Goal: Transaction & Acquisition: Purchase product/service

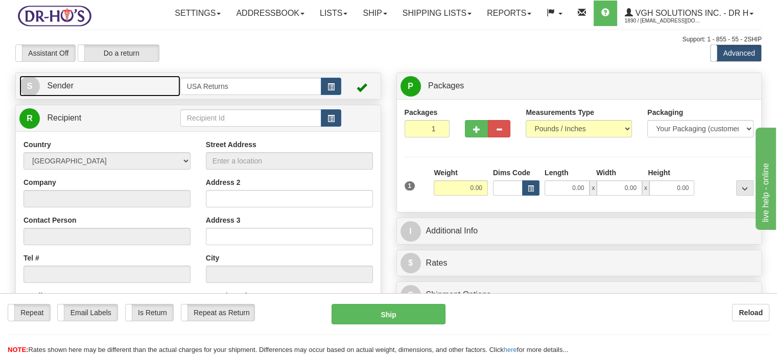
click at [158, 97] on link "S Sender" at bounding box center [99, 86] width 161 height 21
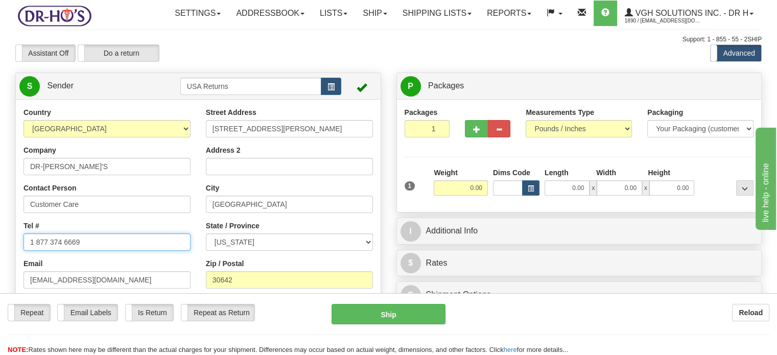
drag, startPoint x: 96, startPoint y: 265, endPoint x: 0, endPoint y: 236, distance: 100.3
paste input "CU2043197"
drag, startPoint x: 53, startPoint y: 263, endPoint x: 0, endPoint y: 254, distance: 53.4
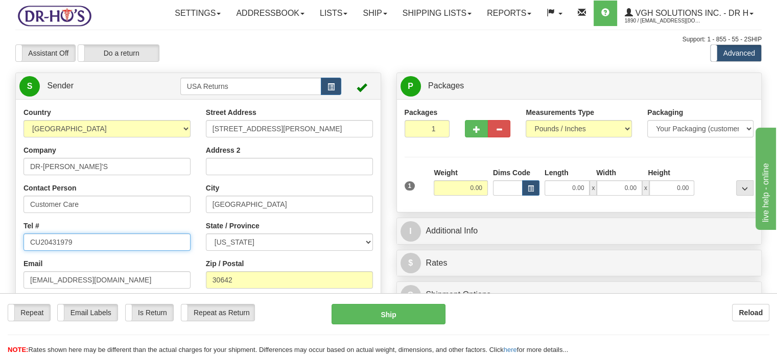
paste input "757508006"
type input "7575080069"
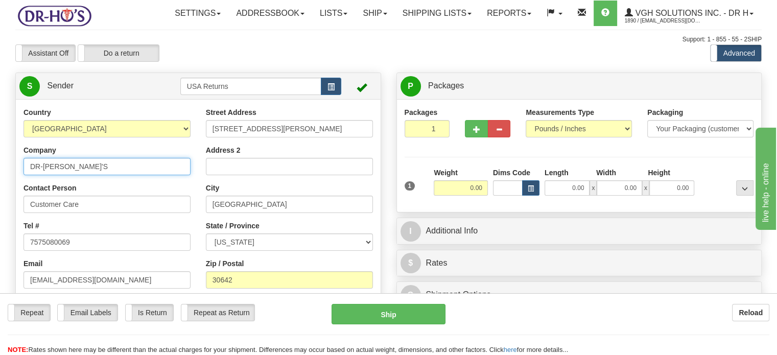
click at [82, 175] on input "DR-[PERSON_NAME]'S" at bounding box center [106, 166] width 167 height 17
type input "[PERSON_NAME]"
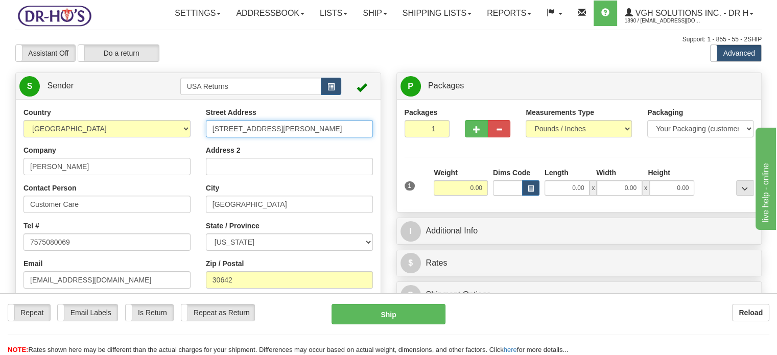
drag, startPoint x: 285, startPoint y: 152, endPoint x: 156, endPoint y: 151, distance: 128.7
click at [164, 151] on div "Country [GEOGRAPHIC_DATA] [GEOGRAPHIC_DATA] [GEOGRAPHIC_DATA] [GEOGRAPHIC_DATA]…" at bounding box center [198, 248] width 365 height 283
paste input "06 [PERSON_NAME] Dr Newport News [US_STATE], 23608 [GEOGRAPHIC_DATA]"
drag, startPoint x: 225, startPoint y: 153, endPoint x: 372, endPoint y: 154, distance: 147.1
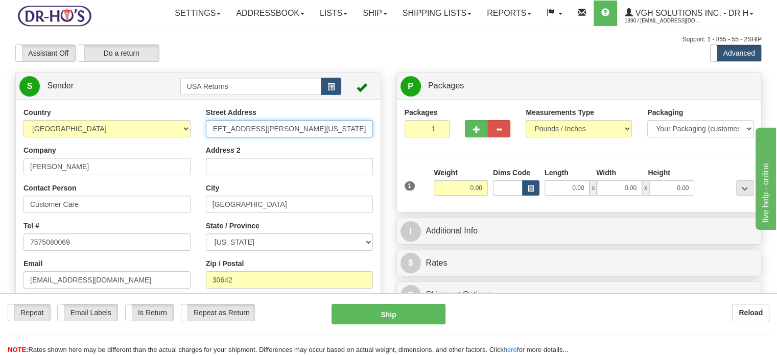
click at [372, 137] on input "[STREET_ADDRESS][PERSON_NAME][US_STATE]" at bounding box center [289, 128] width 167 height 17
type input "[STREET_ADDRESS][PERSON_NAME]"
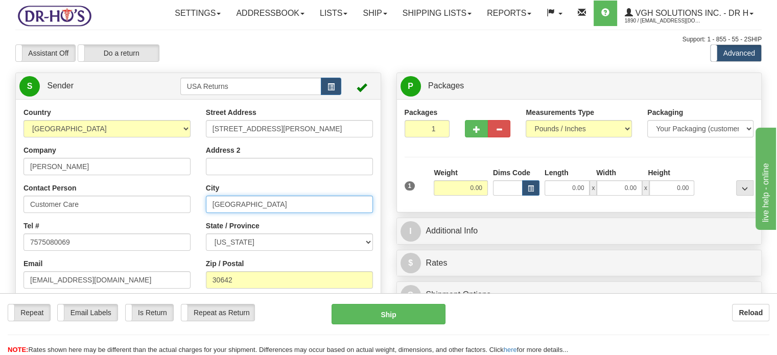
drag, startPoint x: 273, startPoint y: 229, endPoint x: 102, endPoint y: 209, distance: 171.7
click at [105, 209] on div "Country [GEOGRAPHIC_DATA] [GEOGRAPHIC_DATA] [GEOGRAPHIC_DATA] [GEOGRAPHIC_DATA]…" at bounding box center [198, 248] width 365 height 283
paste input "Newport News [US_STATE], 23608 [GEOGRAPHIC_DATA]"
drag, startPoint x: 263, startPoint y: 222, endPoint x: 384, endPoint y: 231, distance: 120.9
click at [380, 231] on div "Country [GEOGRAPHIC_DATA] [GEOGRAPHIC_DATA] [GEOGRAPHIC_DATA] [GEOGRAPHIC_DATA]…" at bounding box center [198, 248] width 365 height 283
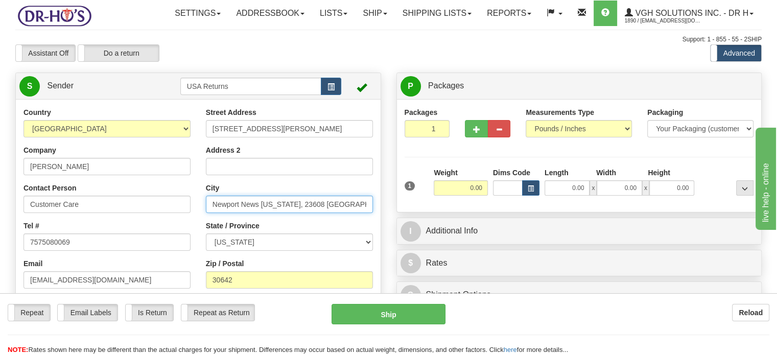
click at [309, 213] on input "Newport News [US_STATE], 23608 [GEOGRAPHIC_DATA]" at bounding box center [289, 204] width 167 height 17
drag, startPoint x: 260, startPoint y: 226, endPoint x: 370, endPoint y: 231, distance: 109.4
click at [370, 213] on input "Newport News [US_STATE], 23608 [GEOGRAPHIC_DATA]" at bounding box center [289, 204] width 167 height 17
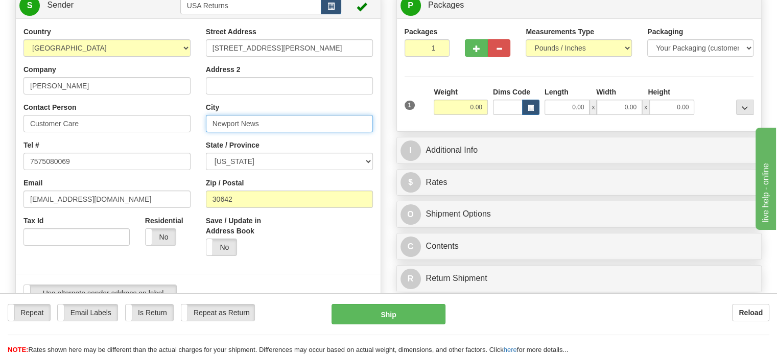
scroll to position [102, 0]
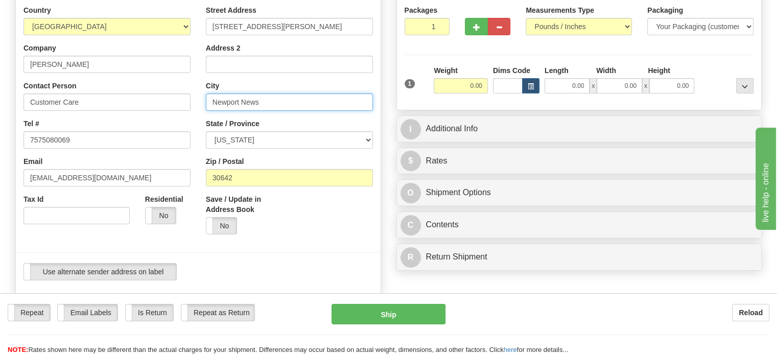
type input "Newport News"
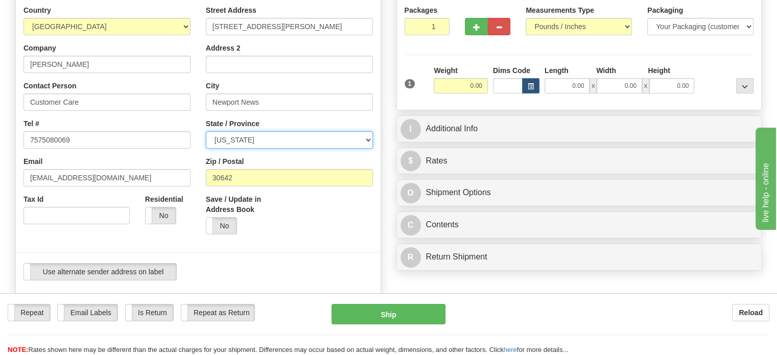
click at [366, 149] on select "[US_STATE] [US_STATE] [US_STATE] [US_STATE] Armed Forces America Armed Forces E…" at bounding box center [289, 139] width 167 height 17
select select "VA"
click at [206, 149] on select "[US_STATE] [US_STATE] [US_STATE] [US_STATE] Armed Forces America Armed Forces E…" at bounding box center [289, 139] width 167 height 17
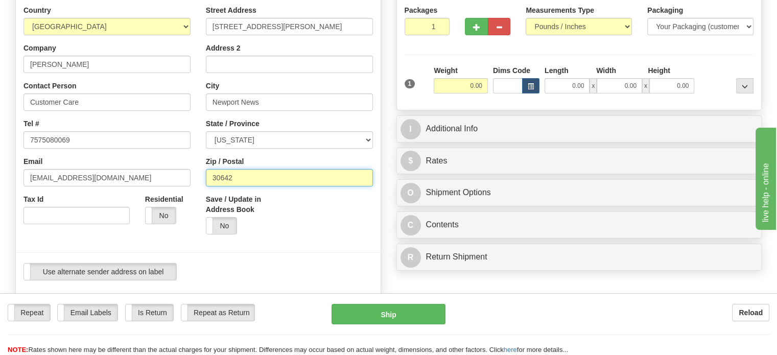
drag, startPoint x: 241, startPoint y: 198, endPoint x: 182, endPoint y: 200, distance: 59.3
click at [182, 200] on div "Country [GEOGRAPHIC_DATA] [GEOGRAPHIC_DATA] [GEOGRAPHIC_DATA] [GEOGRAPHIC_DATA]…" at bounding box center [198, 146] width 365 height 283
paste input "[US_STATE], 23608 [GEOGRAPHIC_DATA]"
drag, startPoint x: 239, startPoint y: 202, endPoint x: 176, endPoint y: 199, distance: 63.4
click at [179, 199] on div "Country [GEOGRAPHIC_DATA] [GEOGRAPHIC_DATA] [GEOGRAPHIC_DATA] [GEOGRAPHIC_DATA]…" at bounding box center [198, 146] width 365 height 283
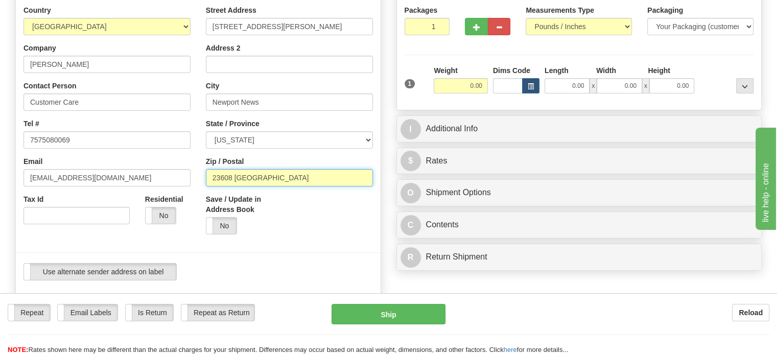
click at [291, 186] on input "23608 [GEOGRAPHIC_DATA]" at bounding box center [289, 177] width 167 height 17
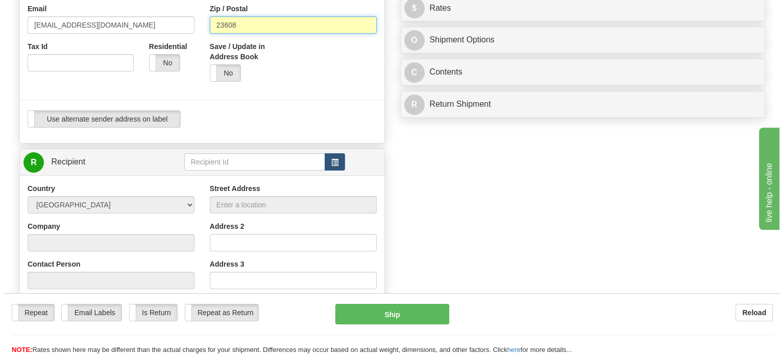
scroll to position [255, 0]
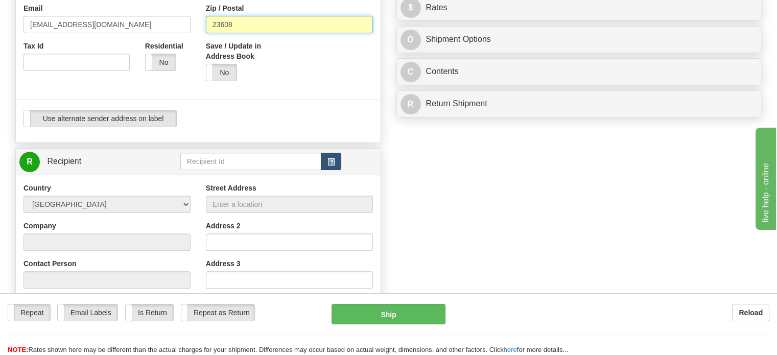
type input "23608"
click at [331, 165] on span "button" at bounding box center [330, 162] width 7 height 7
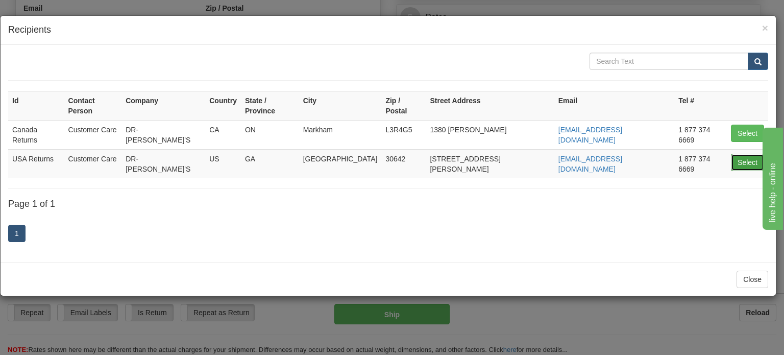
click at [737, 154] on button "Select" at bounding box center [747, 162] width 33 height 17
type input "USA Returns"
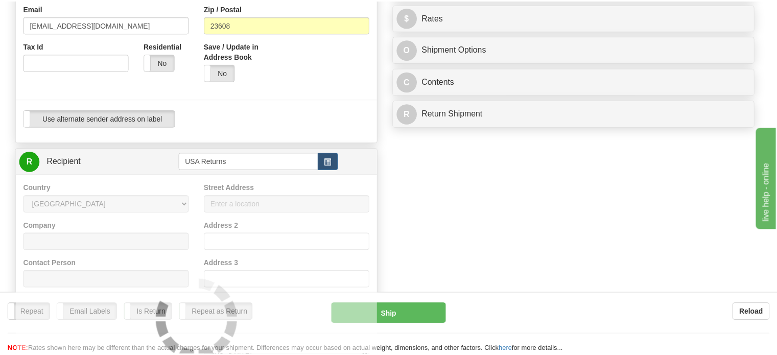
scroll to position [34, 0]
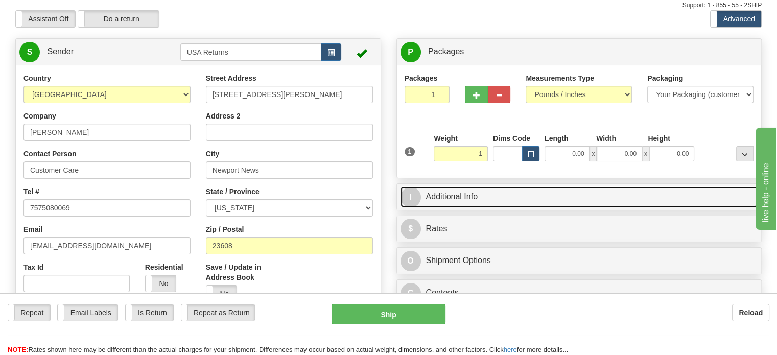
type input "1.00"
click at [516, 207] on link "I Additional Info" at bounding box center [578, 196] width 357 height 21
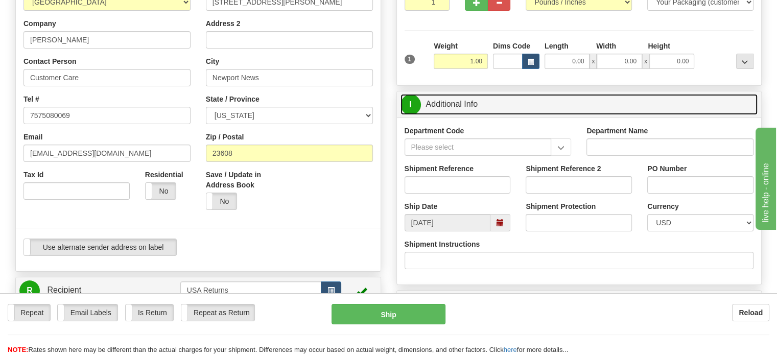
scroll to position [187, 0]
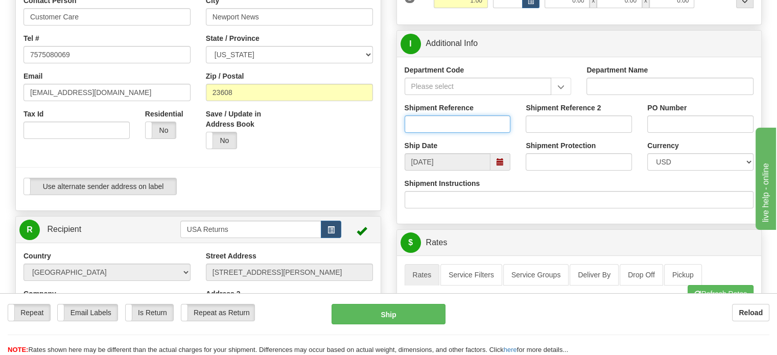
click at [448, 133] on input "Shipment Reference" at bounding box center [457, 123] width 106 height 17
paste input "1197199"
type input "1197199"
click at [504, 324] on div "Repeat Repeat Email Labels Email Labels Edit Is Return Is Return Repeat as Retu…" at bounding box center [388, 329] width 777 height 51
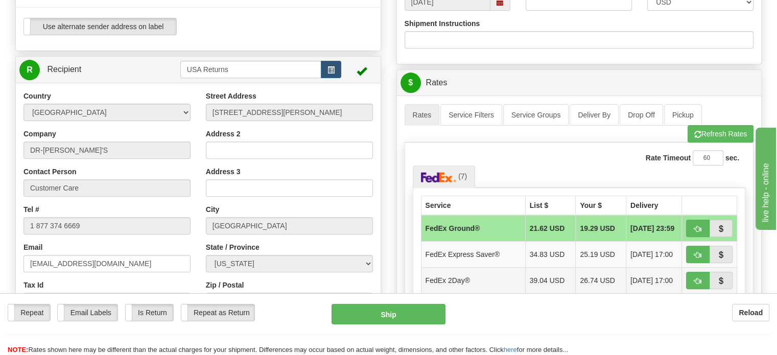
scroll to position [392, 0]
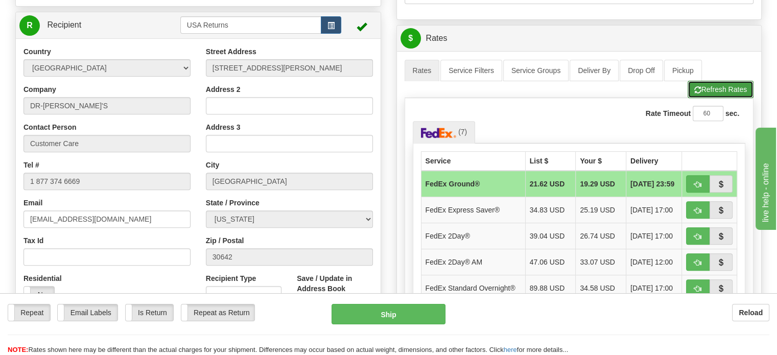
click at [703, 98] on button "Refresh Rates" at bounding box center [720, 89] width 66 height 17
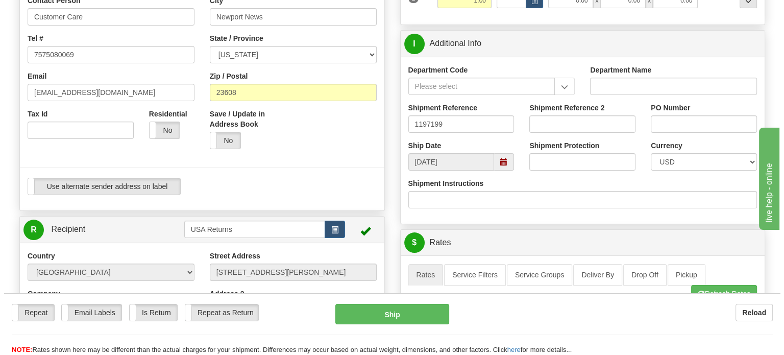
scroll to position [290, 0]
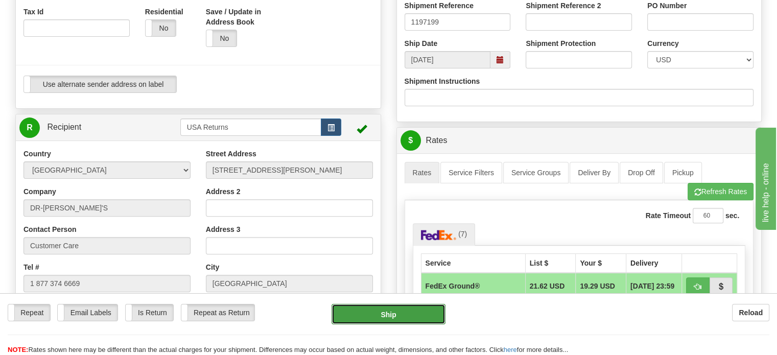
click at [385, 312] on button "Ship" at bounding box center [388, 314] width 114 height 20
type input "92"
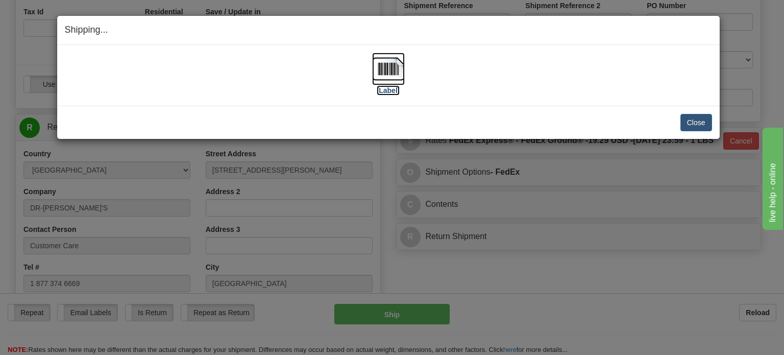
click at [386, 76] on img at bounding box center [388, 69] width 33 height 33
